Goal: Transaction & Acquisition: Purchase product/service

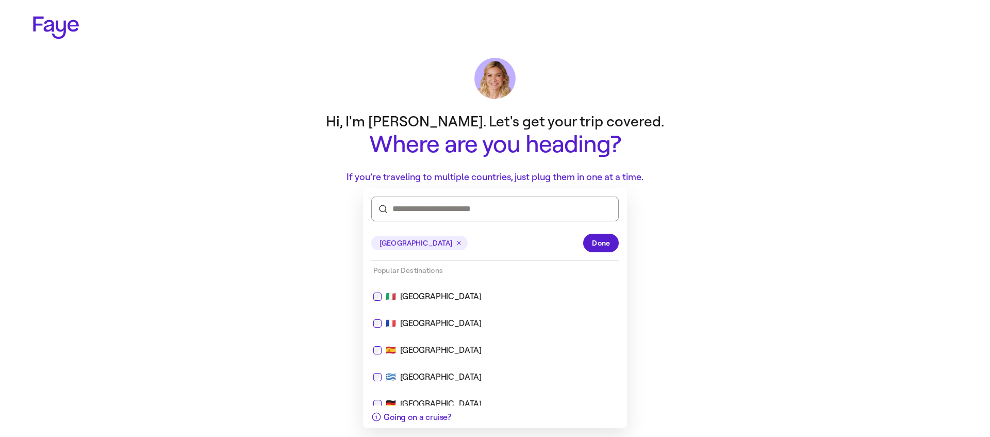
click at [308, 267] on html "2.32.0 Hi, I'm Lauren. Let's get your trip covered. Where are you heading? If y…" at bounding box center [495, 133] width 990 height 267
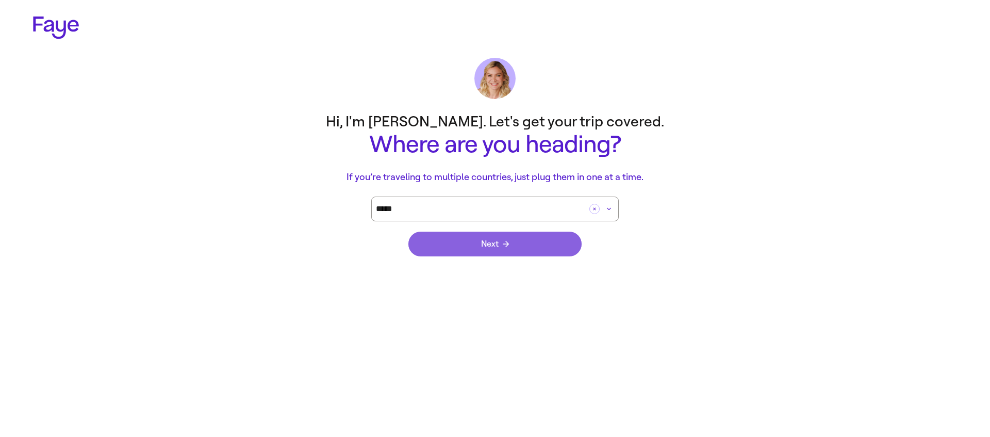
click at [499, 243] on span "Next" at bounding box center [495, 244] width 28 height 8
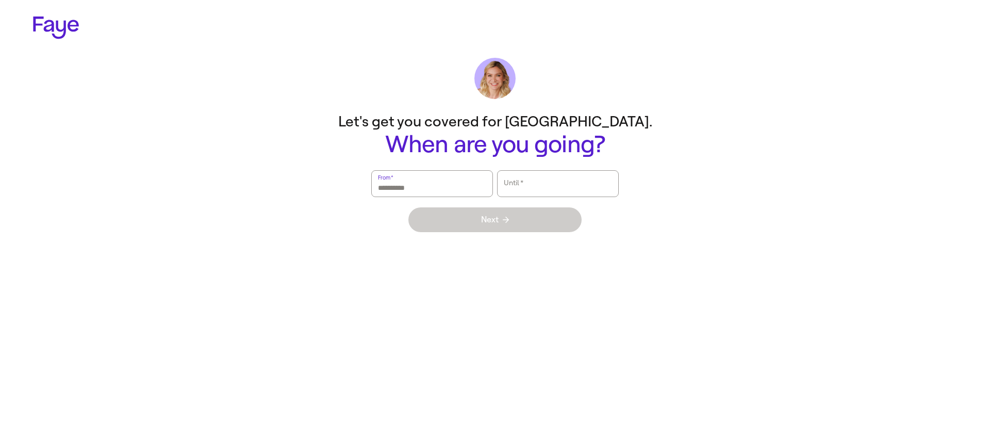
click at [435, 186] on input "From   *" at bounding box center [432, 184] width 108 height 24
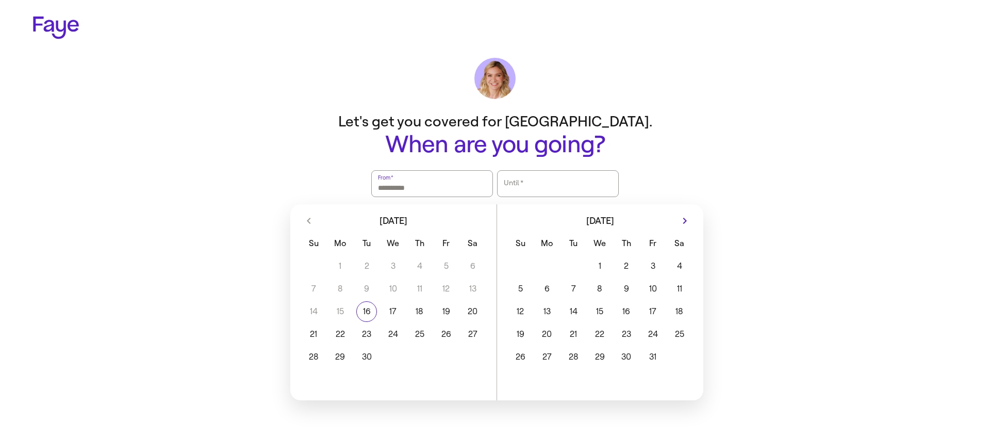
drag, startPoint x: 449, startPoint y: 287, endPoint x: 444, endPoint y: 327, distance: 40.4
click at [449, 287] on div "7 8 9 10 11 12 13" at bounding box center [394, 288] width 186 height 21
click at [442, 333] on button "26" at bounding box center [446, 334] width 26 height 21
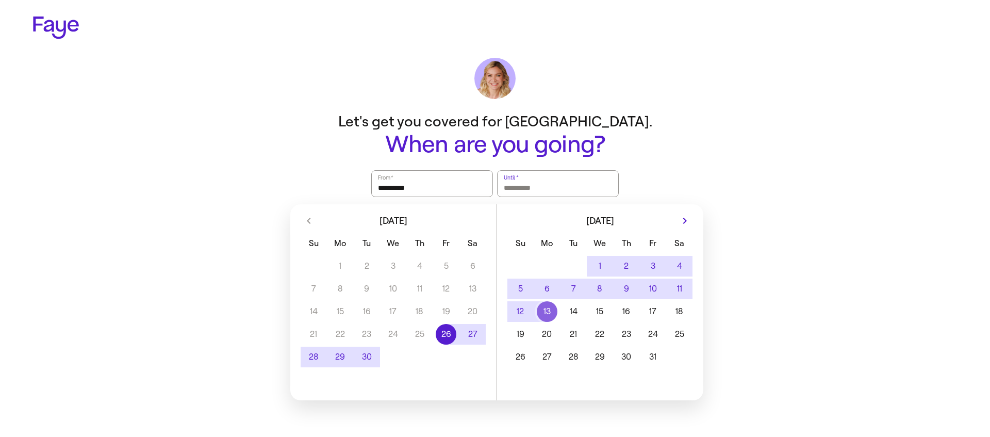
click at [559, 308] on button "13" at bounding box center [547, 311] width 26 height 21
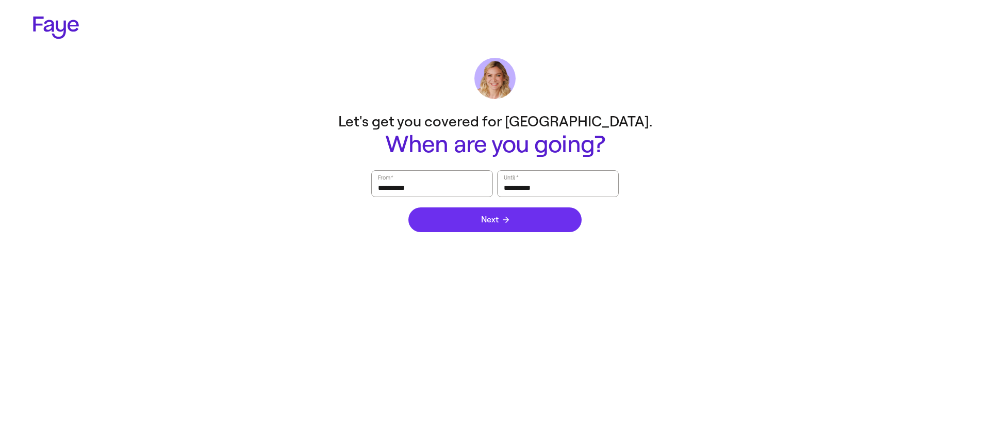
click at [530, 215] on button "Next" at bounding box center [494, 219] width 173 height 25
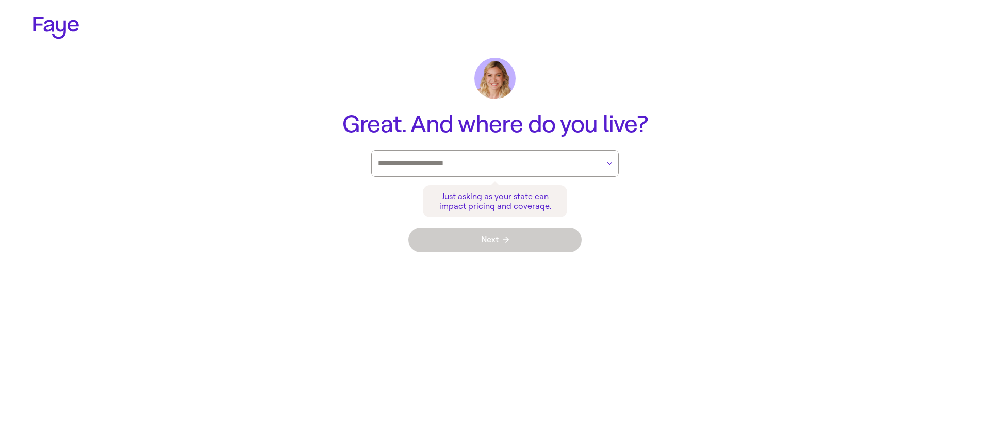
click at [403, 172] on div at bounding box center [488, 164] width 221 height 26
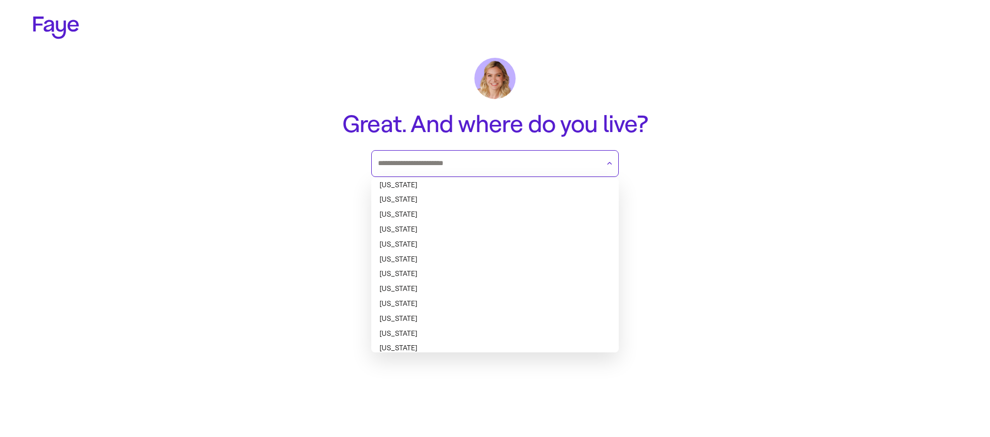
drag, startPoint x: 410, startPoint y: 218, endPoint x: 423, endPoint y: 229, distance: 16.8
click at [410, 218] on li "[US_STATE]" at bounding box center [494, 214] width 247 height 15
type input "********"
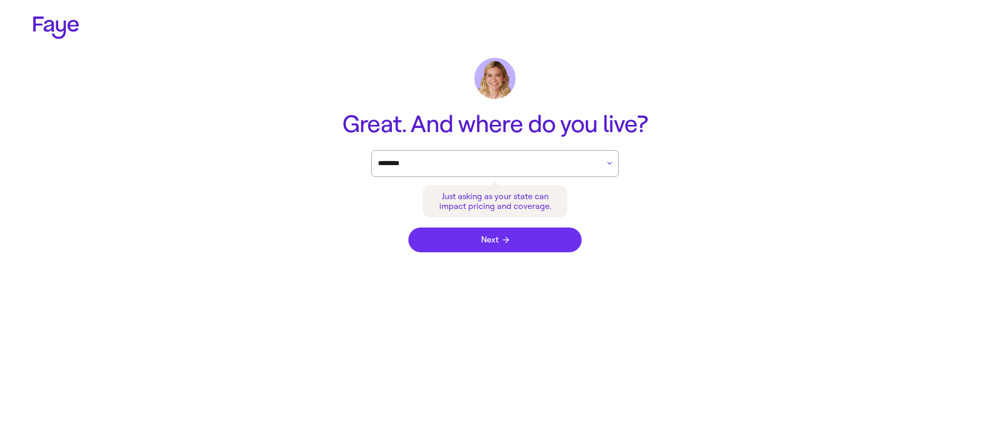
click at [444, 244] on button "Next" at bounding box center [494, 239] width 173 height 25
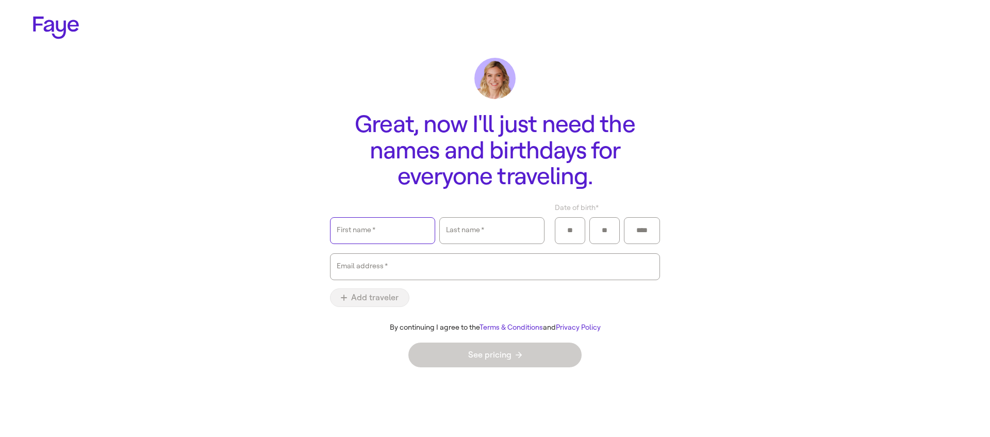
drag, startPoint x: 409, startPoint y: 226, endPoint x: 426, endPoint y: 236, distance: 20.1
click at [409, 226] on input "First name   *" at bounding box center [383, 231] width 92 height 24
type input "****"
click at [478, 235] on div "Last name   *" at bounding box center [492, 231] width 92 height 26
type input "****"
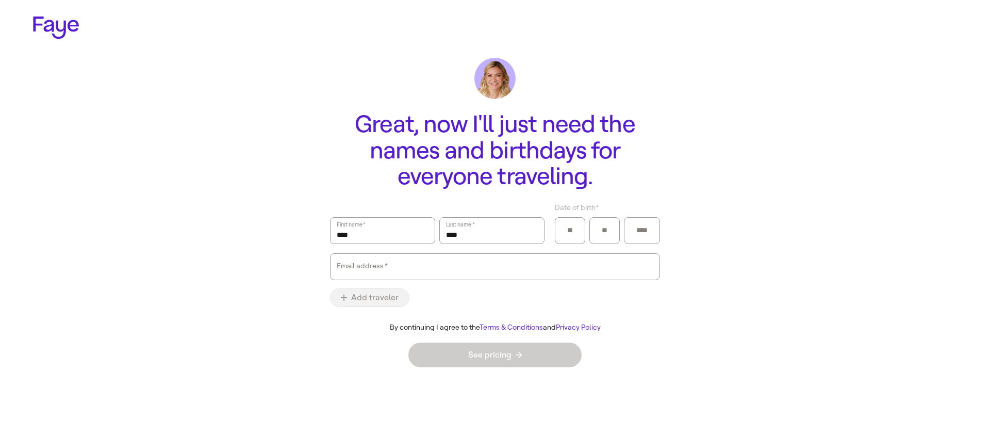
click at [558, 235] on div at bounding box center [570, 230] width 30 height 27
click at [569, 234] on input "Date of birth *" at bounding box center [569, 230] width 17 height 15
type input "**"
type input "****"
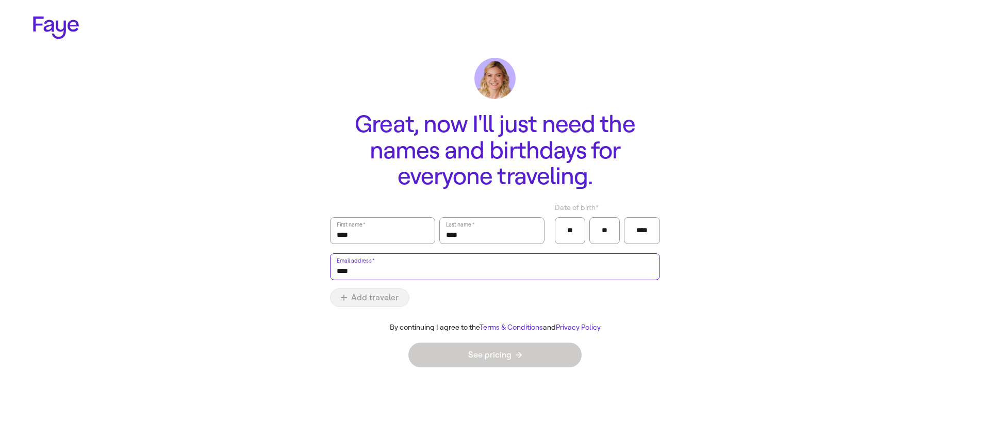
type input "**********"
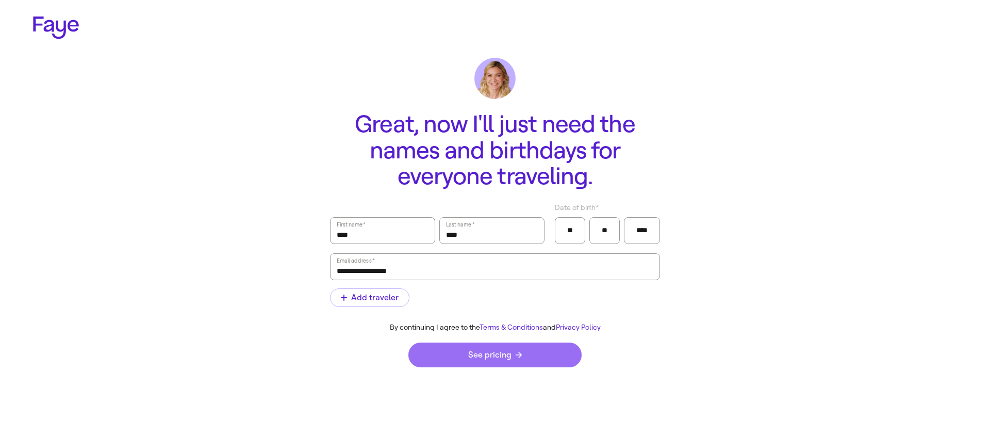
click at [459, 354] on button "See pricing" at bounding box center [494, 354] width 173 height 25
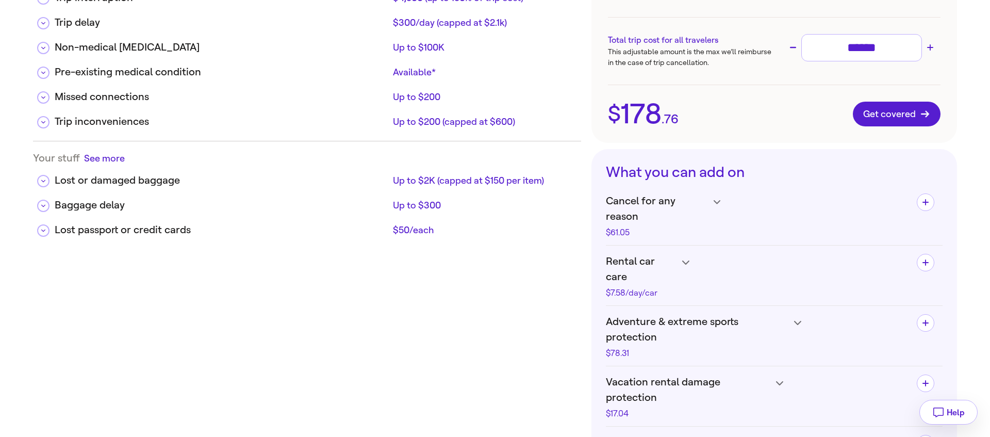
scroll to position [323, 0]
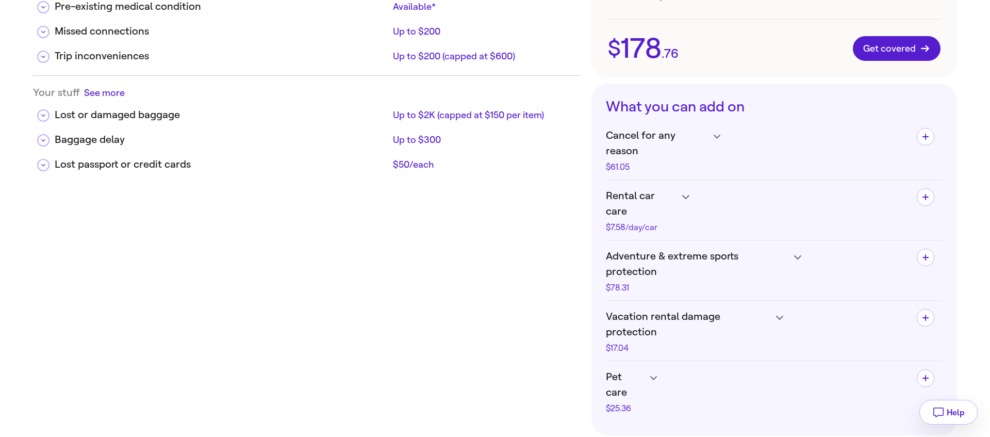
click at [649, 361] on div "Pet care $25.36 Be reimbursed up to $2,500 in veterinary expenses and $250 for …" at bounding box center [774, 391] width 337 height 60
click at [652, 369] on h4 "Pet care $25.36" at bounding box center [757, 390] width 303 height 43
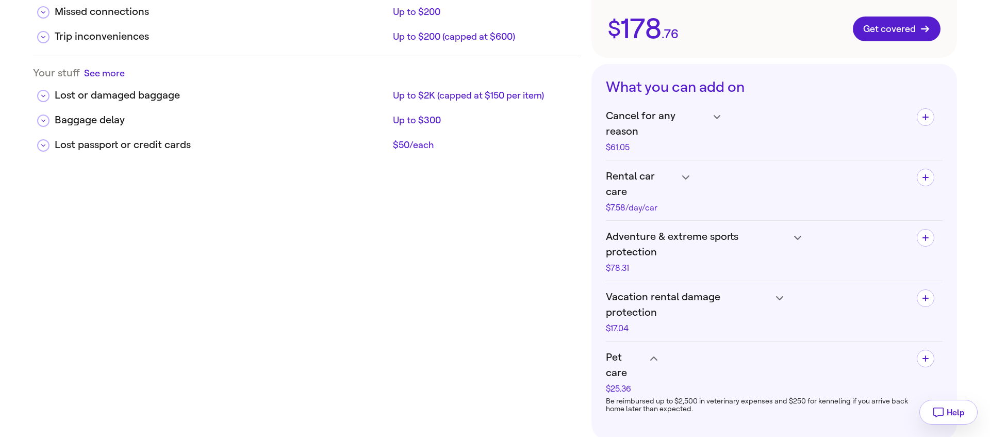
scroll to position [344, 0]
click at [700, 392] on div "Be reimbursed up to $2,500 in veterinary expenses and $250 for kenneling if you…" at bounding box center [757, 404] width 303 height 24
drag, startPoint x: 702, startPoint y: 332, endPoint x: 621, endPoint y: 329, distance: 81.5
click at [621, 392] on div "Be reimbursed up to $2,500 in veterinary expenses and $250 for kenneling if you…" at bounding box center [757, 404] width 303 height 24
drag, startPoint x: 621, startPoint y: 329, endPoint x: 382, endPoint y: 337, distance: 238.8
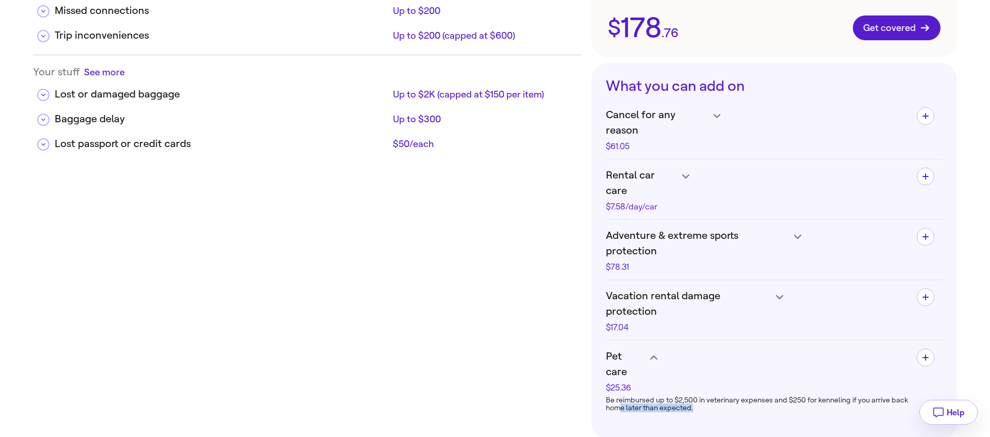
click at [621, 392] on div "Be reimbursed up to $2,500 in veterinary expenses and $250 for kenneling if you…" at bounding box center [757, 404] width 303 height 24
